Goal: Find specific page/section

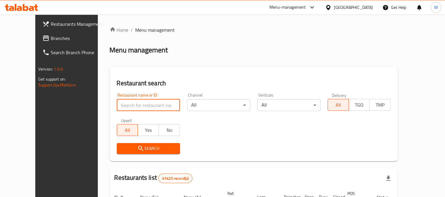
click at [134, 108] on input "search" at bounding box center [148, 105] width 63 height 12
click button "Search" at bounding box center [148, 148] width 63 height 11
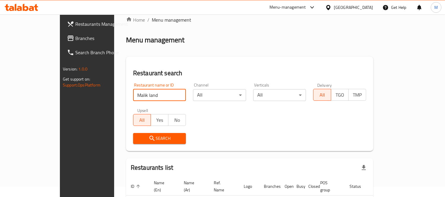
scroll to position [45, 0]
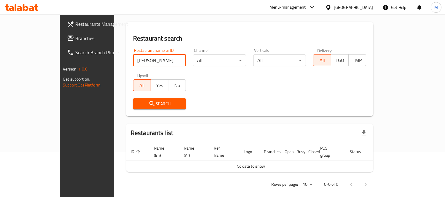
click button "Search" at bounding box center [159, 103] width 53 height 11
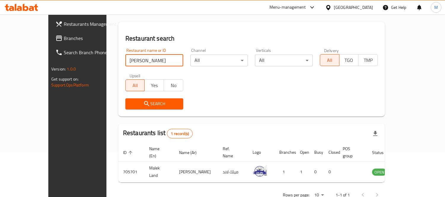
scroll to position [55, 0]
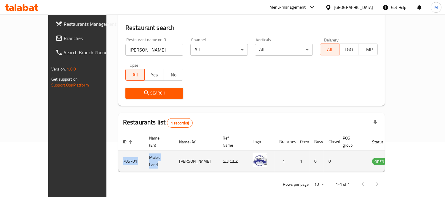
drag, startPoint x: 139, startPoint y: 155, endPoint x: 90, endPoint y: 151, distance: 49.0
click at [118, 151] on tr "705701 Malek Land [PERSON_NAME] لاند 1 1 0 0 OPEN" at bounding box center [268, 161] width 300 height 21
copy tr "705701 Malek Land"
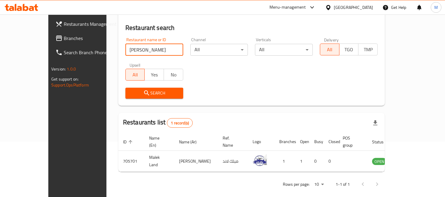
click at [140, 47] on input "[PERSON_NAME]" at bounding box center [154, 50] width 58 height 12
type input "hgf"
